Goal: Task Accomplishment & Management: Complete application form

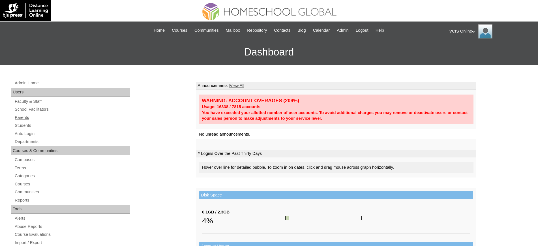
click at [25, 120] on link "Parents" at bounding box center [72, 117] width 116 height 7
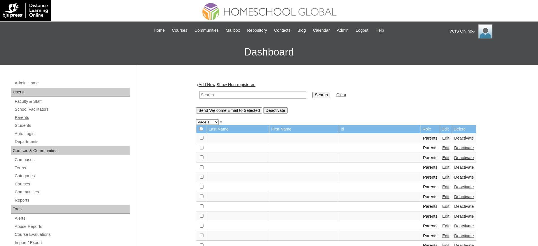
click at [23, 115] on link "Parents" at bounding box center [72, 117] width 116 height 7
click at [210, 85] on link "Add New" at bounding box center [207, 84] width 17 height 5
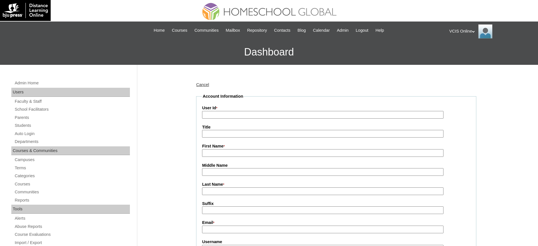
click at [231, 113] on input "User Id *" at bounding box center [322, 115] width 241 height 8
paste input "VCIS0024-8C-PA2025"
type input "VCIS0024-8C-PA2025"
click at [220, 150] on input "First Name *" at bounding box center [322, 153] width 241 height 8
click at [220, 152] on input "First Name *" at bounding box center [322, 153] width 241 height 8
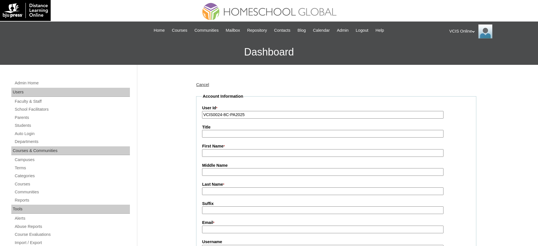
paste input "Vanessa Joy Molabola vanessab@homeschool.global vjmolabola2025 UbWPez"
drag, startPoint x: 229, startPoint y: 153, endPoint x: 246, endPoint y: 155, distance: 17.4
click at [246, 155] on input "Vanessa Joy Molabola vanessab@homeschool.global vjmolabola2025 UbWPez" at bounding box center [322, 153] width 241 height 8
click at [240, 150] on input "Vanessa Joy Molabola vanessab@homeschool.global vjmolabola2025 UbWPez" at bounding box center [322, 153] width 241 height 8
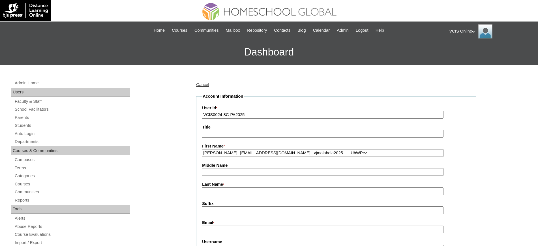
click at [233, 156] on input "Vanessa Joy Molabola vanessab@homeschool.global vjmolabola2025 UbWPez" at bounding box center [322, 153] width 241 height 8
drag, startPoint x: 231, startPoint y: 154, endPoint x: 387, endPoint y: 157, distance: 156.5
click at [387, 157] on input "Vanessa Joy Molabola vanessab@homeschool.global vjmolabola2025 UbWPez" at bounding box center [322, 153] width 241 height 8
type input "Vanessa Joy"
click at [221, 190] on input "Last Name *" at bounding box center [322, 191] width 241 height 8
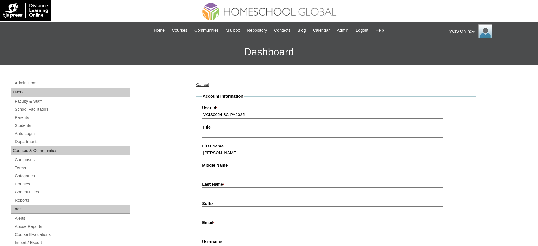
paste input "Molabola vanessab@homeschool.global vjmolabola2025 UbWPez"
drag, startPoint x: 231, startPoint y: 193, endPoint x: 379, endPoint y: 194, distance: 147.9
click at [379, 194] on input "Molabola vanessab@homeschool.global vjmolabola2025 UbWPez" at bounding box center [322, 191] width 241 height 8
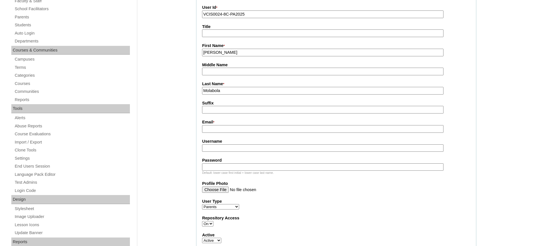
scroll to position [106, 0]
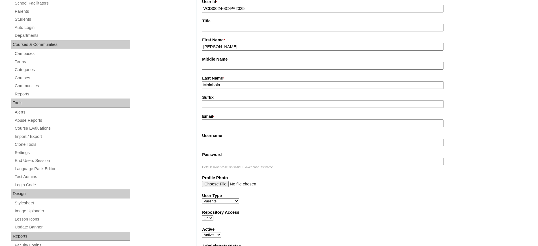
type input "Molabola"
click at [219, 126] on input "Email *" at bounding box center [322, 123] width 241 height 8
paste input "vanessab@homeschool.global vjmolabola2025 UbWPez"
drag, startPoint x: 268, startPoint y: 125, endPoint x: 345, endPoint y: 128, distance: 77.0
click at [345, 128] on fieldset "Account Information User Id * VCIS0024-8C-PA2025 Title First Name * Vanessa Joy…" at bounding box center [336, 167] width 280 height 360
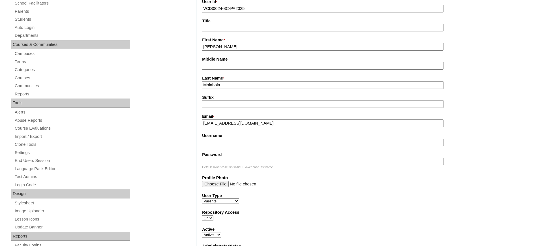
type input "vanessab@homeschool.global"
click at [239, 142] on input "Username" at bounding box center [322, 143] width 241 height 8
paste input "vjmolabola2025 UbWPez"
click at [241, 143] on input "vjmolabola2025 UbWPez" at bounding box center [322, 143] width 241 height 8
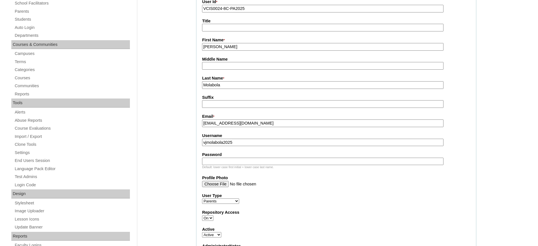
type input "vjmolabola2025"
click at [242, 162] on input "Password" at bounding box center [322, 162] width 241 height 8
paste input "UbWPez"
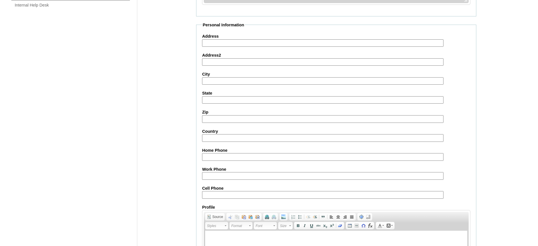
scroll to position [518, 0]
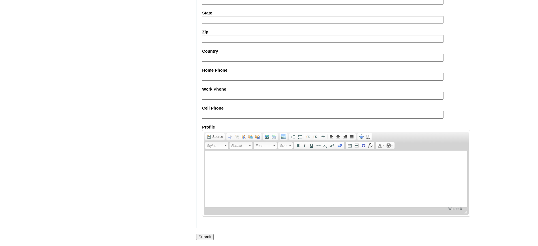
type input "UbWPez"
click at [206, 236] on input "Submit" at bounding box center [205, 237] width 18 height 6
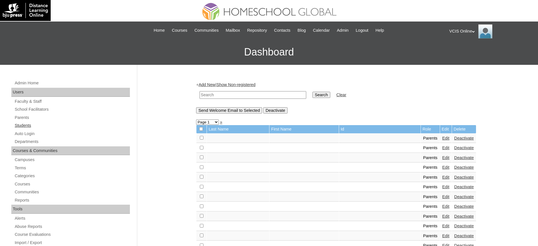
click at [20, 124] on link "Students" at bounding box center [72, 125] width 116 height 7
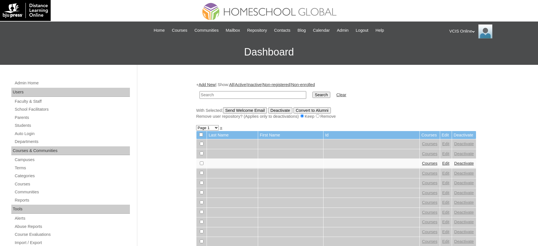
click at [210, 83] on link "Add New" at bounding box center [207, 84] width 17 height 5
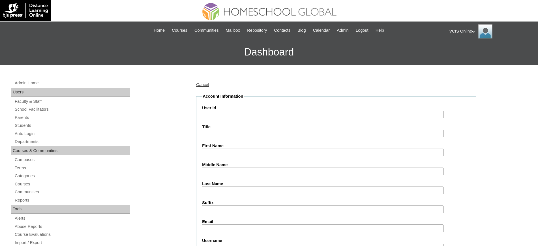
scroll to position [71, 0]
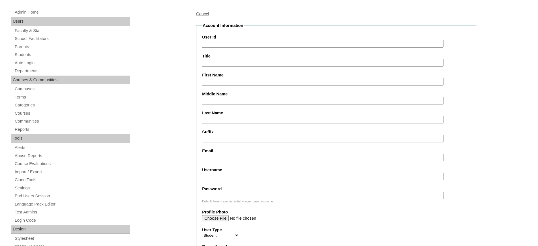
click at [220, 158] on input "Email" at bounding box center [322, 158] width 241 height 8
click at [207, 158] on input "sk.buen" at bounding box center [322, 158] width 241 height 8
type input "skbuen.student@vcis.edu.ph"
click at [225, 81] on input "First Name" at bounding box center [322, 82] width 241 height 8
type input "Sean Kyle"
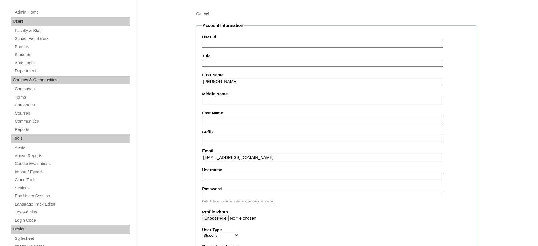
click at [232, 101] on input "Middle Name" at bounding box center [322, 101] width 241 height 8
click at [220, 120] on input "Last Name" at bounding box center [322, 120] width 241 height 8
type input "Buen"
click at [246, 102] on input "Middle Name" at bounding box center [322, 101] width 241 height 8
click at [247, 98] on input "Middle Name" at bounding box center [322, 101] width 241 height 8
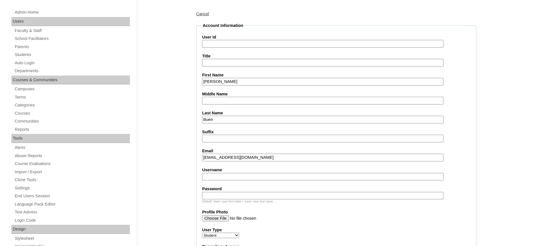
click at [239, 103] on input "Middle Name" at bounding box center [322, 101] width 241 height 8
click at [240, 103] on input "Middle Name" at bounding box center [322, 101] width 241 height 8
type input "Molabola"
click at [219, 177] on input "Username" at bounding box center [322, 177] width 241 height 8
paste input "VCIS0025-8C-SA2025 seankyl.buen2025 hSmARF"
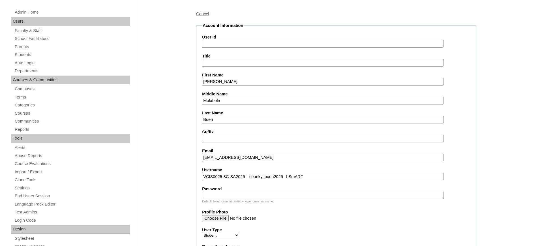
drag, startPoint x: 204, startPoint y: 176, endPoint x: 244, endPoint y: 176, distance: 40.2
click at [244, 176] on input "VCIS0025-8C-SA2025 seankyl.buen2025 hSmARF" at bounding box center [322, 177] width 241 height 8
drag, startPoint x: 212, startPoint y: 177, endPoint x: 192, endPoint y: 176, distance: 20.4
type input "seankyl.buen2025 hSmARF"
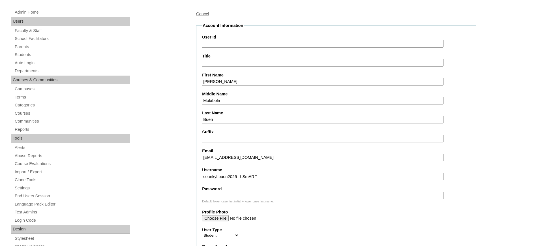
click at [227, 61] on input "Title" at bounding box center [322, 63] width 241 height 8
click at [231, 45] on input "User Id" at bounding box center [322, 44] width 241 height 8
paste input "VCIS0025-8C-SA2025"
type input "VCIS0025-8C-SA2025"
drag, startPoint x: 239, startPoint y: 176, endPoint x: 257, endPoint y: 178, distance: 17.9
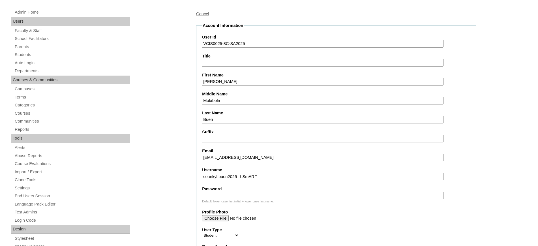
click at [257, 178] on input "seankyl.buen2025 hSmARF" at bounding box center [322, 177] width 241 height 8
type input "seankyl.buen2025"
click at [227, 199] on div "Default: lower case first initial + lower case last name." at bounding box center [336, 201] width 268 height 4
click at [234, 193] on input "Password" at bounding box center [322, 196] width 241 height 8
paste input "hSmARF"
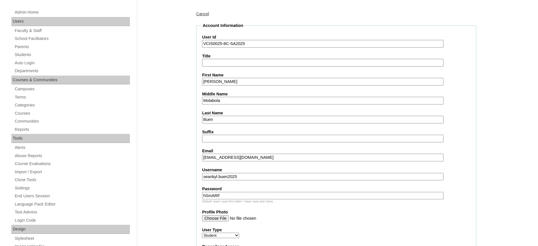
click at [212, 195] on input "hSmARF" at bounding box center [322, 196] width 241 height 8
drag, startPoint x: 212, startPoint y: 195, endPoint x: 208, endPoint y: 195, distance: 3.5
click at [208, 195] on input "hSmARF" at bounding box center [322, 196] width 241 height 8
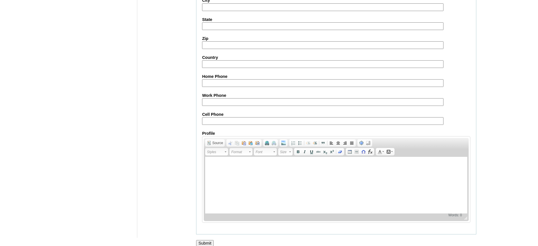
scroll to position [615, 0]
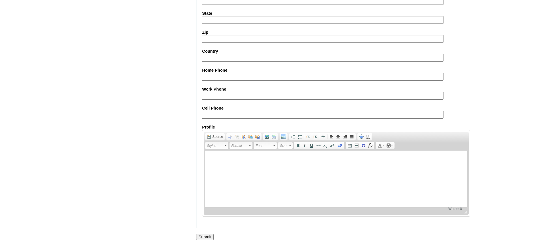
type input "hSmARF"
click at [208, 237] on input "Submit" at bounding box center [205, 237] width 18 height 6
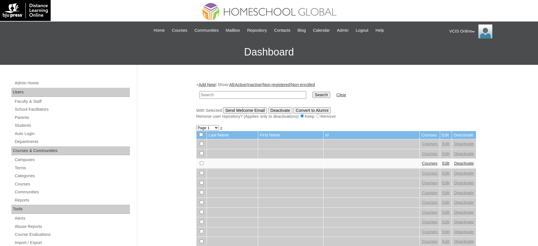
type input "hSmARF"
paste input "VCIS0025-8C-SA2025"
type input "VCIS0025-8C-SA2025"
click at [312, 92] on input "Search" at bounding box center [321, 95] width 18 height 6
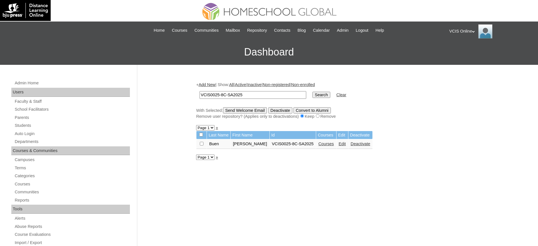
click at [318, 144] on link "Courses" at bounding box center [326, 143] width 16 height 5
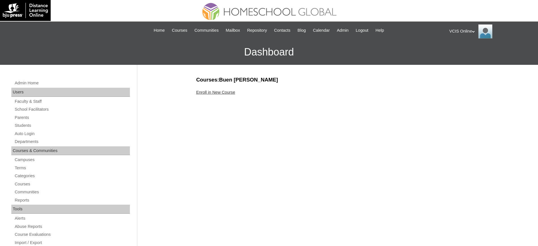
click at [220, 90] on link "Enroll in New Course" at bounding box center [215, 92] width 39 height 5
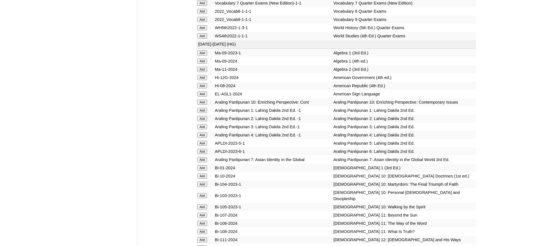
scroll to position [1096, 0]
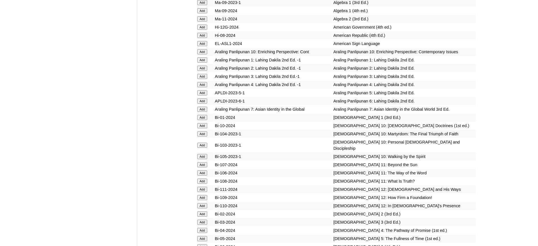
scroll to position [1167, 0]
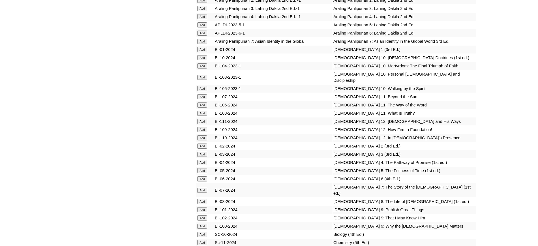
scroll to position [1238, 0]
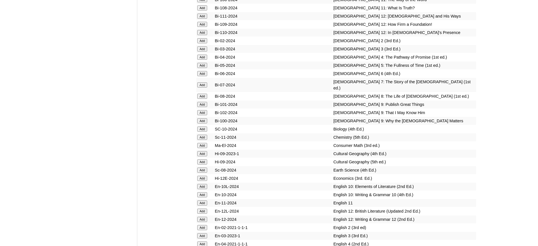
scroll to position [1308, 0]
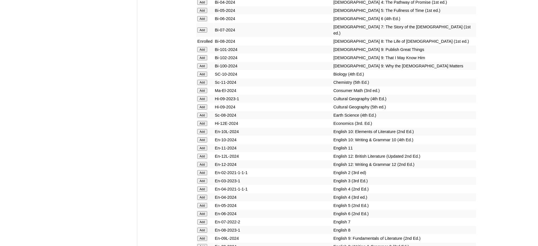
scroll to position [1379, 0]
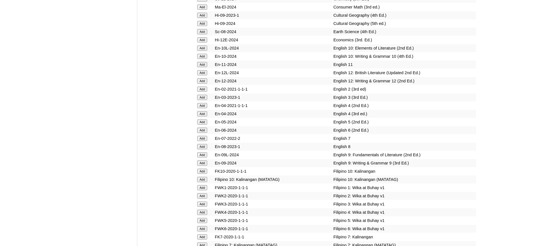
scroll to position [1450, 0]
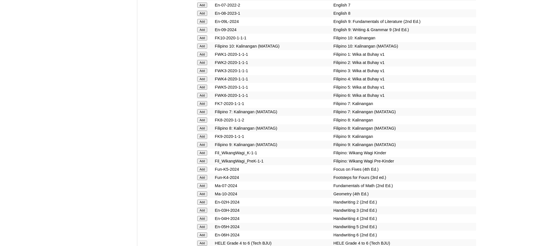
scroll to position [1591, 0]
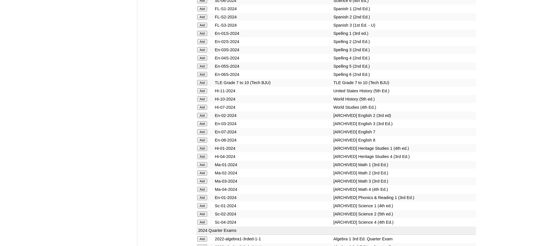
scroll to position [2228, 0]
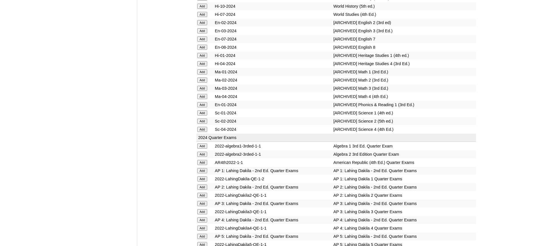
scroll to position [2334, 0]
